Goal: Complete application form

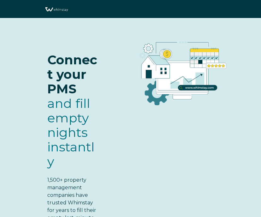
select select "US"
select select "Standard"
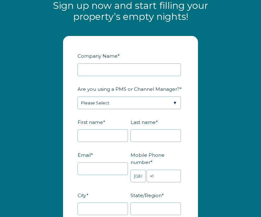
click at [102, 65] on input "Company Name *" at bounding box center [128, 69] width 103 height 13
type input "Stone Entry International Inc"
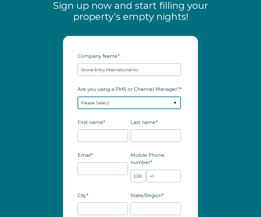
click at [106, 100] on select "Please Select Barefoot BookingPal Boost Brightside CiiRUS Escapia Guesty Hostaw…" at bounding box center [128, 102] width 103 height 13
select select "Guesty"
click at [77, 96] on select "Please Select Barefoot BookingPal Boost Brightside CiiRUS Escapia Guesty Hostaw…" at bounding box center [128, 102] width 103 height 13
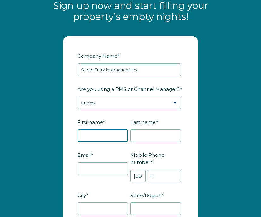
click at [101, 138] on input "First name *" at bounding box center [102, 135] width 50 height 13
type input "[PERSON_NAME]"
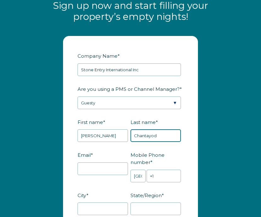
type input "Chantayod"
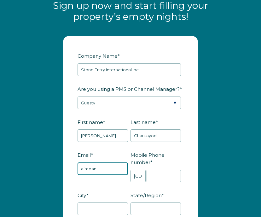
type input "[EMAIL_ADDRESS][DOMAIN_NAME]"
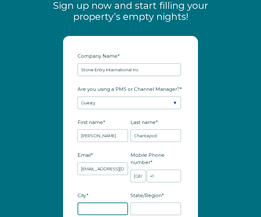
type input "Rockford"
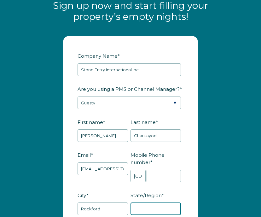
type input "IL"
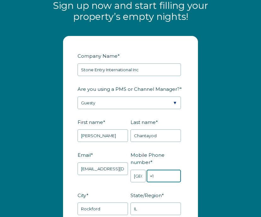
click at [165, 181] on input "+1" at bounding box center [163, 175] width 34 height 13
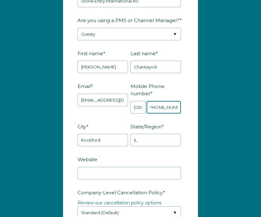
scroll to position [940, 0]
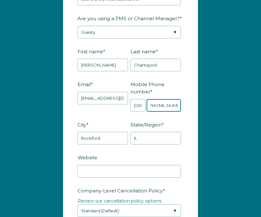
type input "[PHONE_NUMBER]"
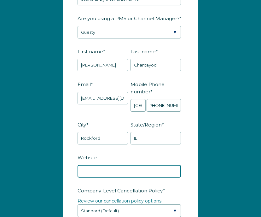
scroll to position [0, 0]
click at [141, 172] on input "Website" at bounding box center [128, 171] width 103 height 13
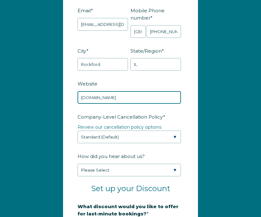
scroll to position [1014, 0]
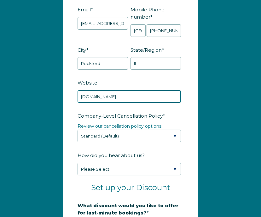
type input "[DOMAIN_NAME]"
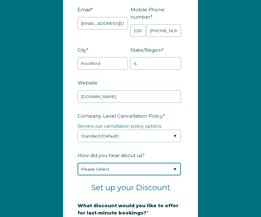
click at [130, 171] on select "Please Select Found Whimstay through a Google search Spoke to a Whimstay salesp…" at bounding box center [128, 169] width 103 height 13
select select "Other"
click at [77, 163] on select "Please Select Found Whimstay through a Google search Spoke to a Whimstay salesp…" at bounding box center [128, 169] width 103 height 13
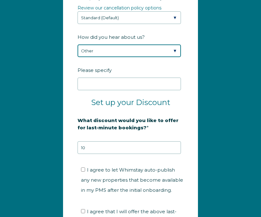
scroll to position [1136, 0]
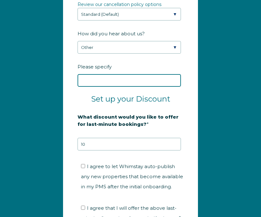
click at [108, 79] on input "Please specify" at bounding box center [128, 80] width 103 height 13
type input "Guesty"
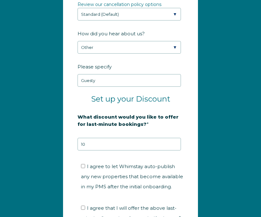
click at [83, 169] on label "I agree to let Whimstay auto-publish any new properties that become available i…" at bounding box center [132, 176] width 102 height 26
click at [83, 168] on input "I agree to let Whimstay auto-publish any new properties that become available i…" at bounding box center [83, 166] width 4 height 4
checkbox input "true"
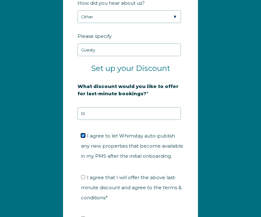
scroll to position [1169, 0]
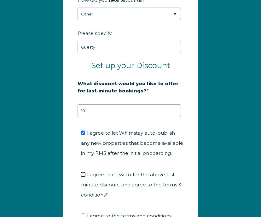
click at [81, 174] on input "I agree that I will offer the above last-minute discount and agree to the terms…" at bounding box center [83, 174] width 4 height 4
checkbox input "true"
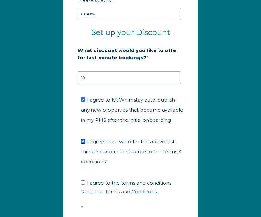
scroll to position [1203, 0]
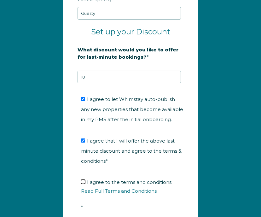
click at [81, 181] on input "I agree to the terms and conditions Read Full Terms and Conditions *" at bounding box center [83, 182] width 4 height 4
checkbox input "true"
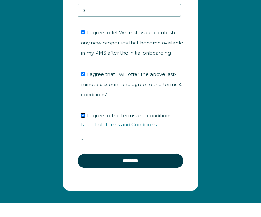
scroll to position [1288, 0]
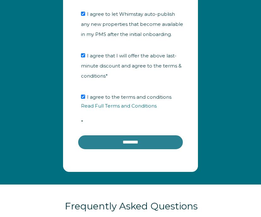
click at [117, 143] on input "********" at bounding box center [130, 141] width 106 height 15
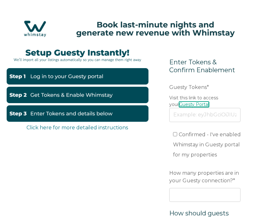
click at [180, 106] on link "Guesty Portal" at bounding box center [194, 104] width 30 height 6
click at [201, 122] on form "Enter Tokens & Confirm Enablement Preferred language Email Guesty Tokens * Visi…" at bounding box center [205, 200] width 100 height 313
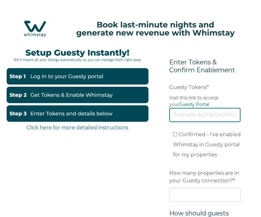
click at [198, 118] on input "Guesty Tokens *" at bounding box center [204, 115] width 71 height 14
paste input "eyJhbGciOiJIUzI1NiIsInR5cCI6IkpXVCJ9.eyJ0b2tlbklkIjoiNjhjMjI4MDgyNTE0MzM5ODg0OT…"
type input "eyJhbGciOiJIUzI1NiIsInR5cCI6IkpXVCJ9.eyJ0b2tlbklkIjoiNjhjMjI4MDgyNTE0MzM5ODg0OT…"
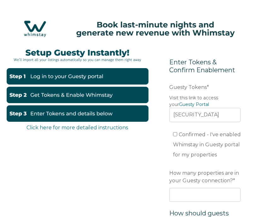
click at [175, 131] on label "Confirmed - I've enabled Whimstay in Guesty portal for my properties" at bounding box center [207, 144] width 68 height 26
click at [175, 132] on input "Confirmed - I've enabled Whimstay in Guesty portal for my properties" at bounding box center [175, 134] width 4 height 4
checkbox input "true"
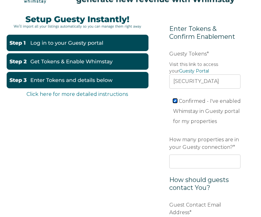
scroll to position [39, 0]
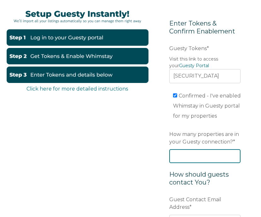
click at [189, 158] on input "How many properties are in your Guesty connection? *" at bounding box center [204, 156] width 71 height 14
click at [185, 155] on input "How many properties are in your Guesty connection? *" at bounding box center [204, 156] width 71 height 14
type input "23"
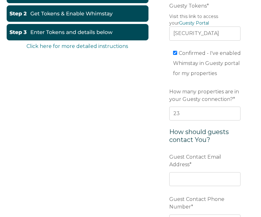
scroll to position [87, 0]
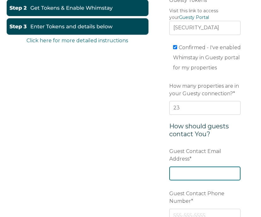
click at [193, 178] on input "Guest Contact Email Address *" at bounding box center [204, 173] width 71 height 14
click at [139, 150] on div "Click here for more detailed instructions Enter Tokens & Confirm Enablement Pre…" at bounding box center [130, 113] width 248 height 313
click at [182, 168] on input "Guest Contact Email Address *" at bounding box center [204, 173] width 71 height 14
type input "[EMAIL_ADDRESS][DOMAIN_NAME]"
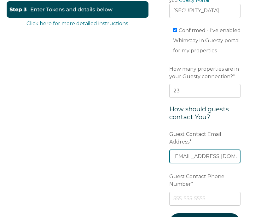
scroll to position [145, 0]
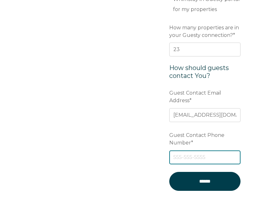
click at [194, 155] on input "Guest Contact Phone Number *" at bounding box center [204, 157] width 71 height 14
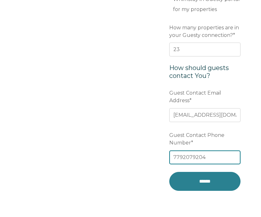
type input "7792079204"
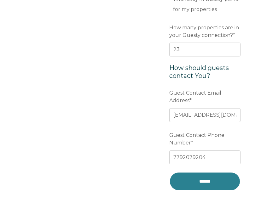
click at [200, 176] on input "******" at bounding box center [204, 181] width 71 height 19
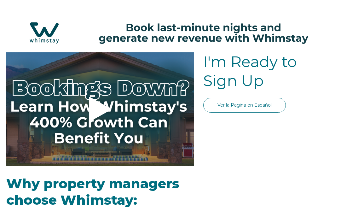
select select "US"
select select "Standard"
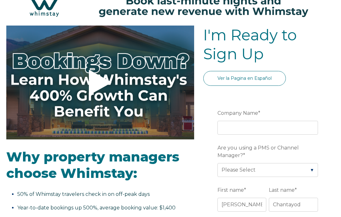
scroll to position [24, 0]
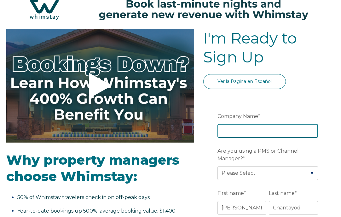
click at [227, 130] on input "Company Name *" at bounding box center [267, 131] width 100 height 14
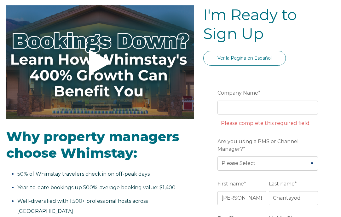
scroll to position [49, 0]
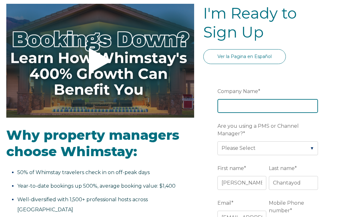
click at [226, 110] on input "Company Name *" at bounding box center [267, 106] width 100 height 14
type input "Stone Entry International Inc"
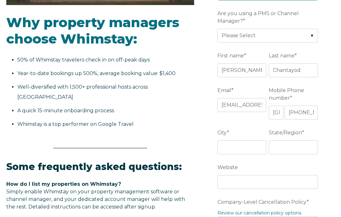
scroll to position [173, 0]
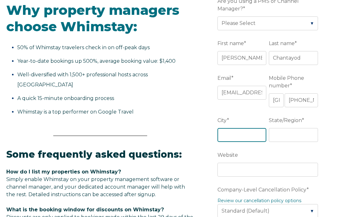
click at [241, 136] on input "City *" at bounding box center [241, 135] width 49 height 14
type input "Rockford"
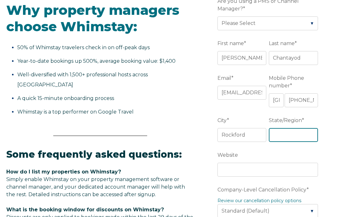
type input "IL"
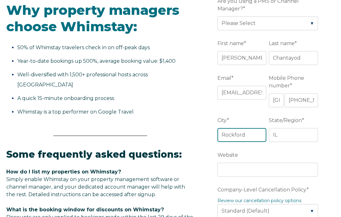
click at [241, 134] on input "Rockford" at bounding box center [241, 135] width 49 height 14
click at [239, 137] on input "Rockford" at bounding box center [241, 135] width 49 height 14
type input "Chic"
click at [188, 168] on p "How do I list my properties on Whimstay? Simply enable Whimstay on your propert…" at bounding box center [100, 183] width 188 height 30
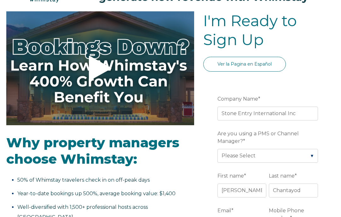
scroll to position [4, 0]
